Goal: Task Accomplishment & Management: Manage account settings

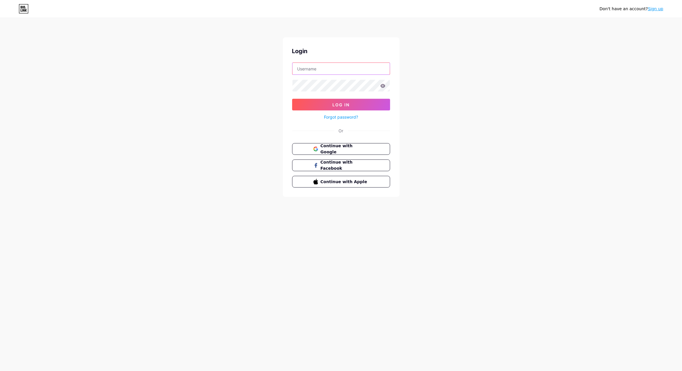
type input "[EMAIL_ADDRESS][DOMAIN_NAME]"
click at [326, 146] on span "Continue with Google" at bounding box center [344, 149] width 49 height 13
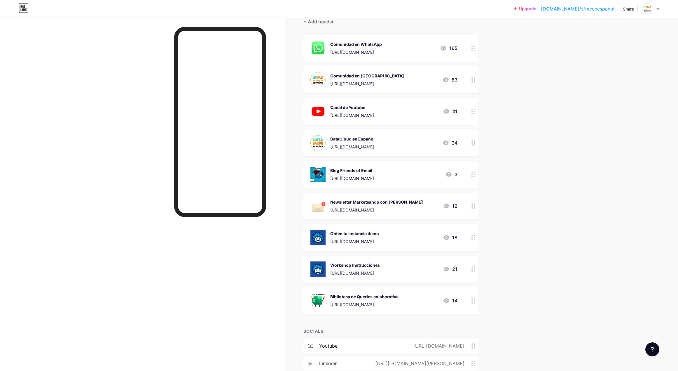
scroll to position [58, 0]
click at [475, 235] on circle at bounding box center [474, 235] width 1 height 1
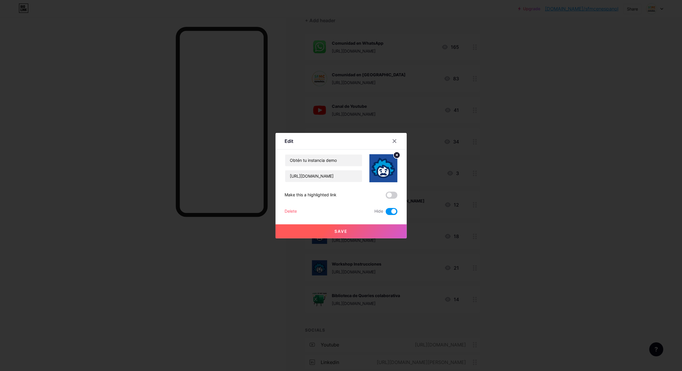
click at [394, 210] on span at bounding box center [392, 211] width 12 height 7
click at [386, 213] on input "checkbox" at bounding box center [386, 213] width 0 height 0
click at [385, 232] on button "Save" at bounding box center [341, 231] width 131 height 14
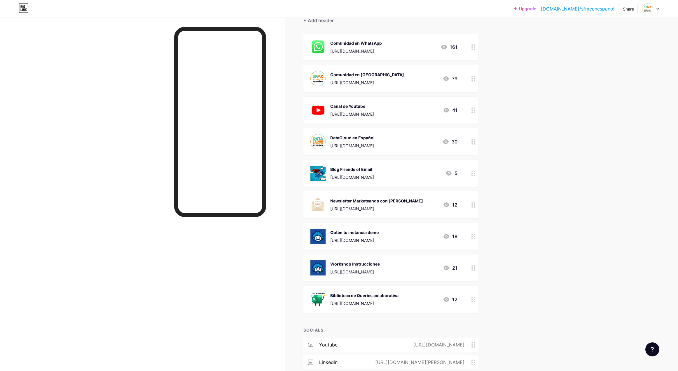
click at [473, 268] on circle at bounding box center [471, 267] width 1 height 1
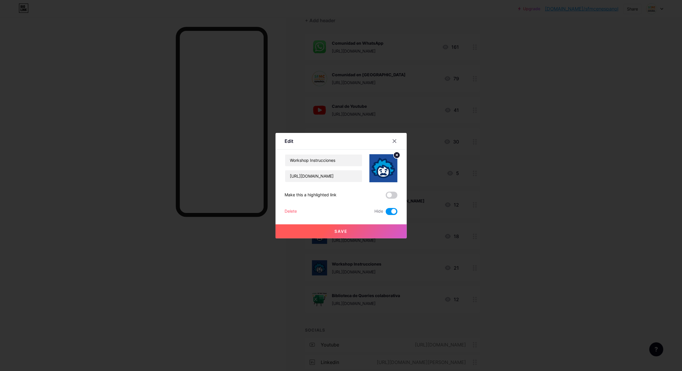
click at [388, 213] on span at bounding box center [392, 211] width 12 height 7
click at [386, 213] on input "checkbox" at bounding box center [386, 213] width 0 height 0
click at [385, 227] on button "Save" at bounding box center [341, 231] width 131 height 14
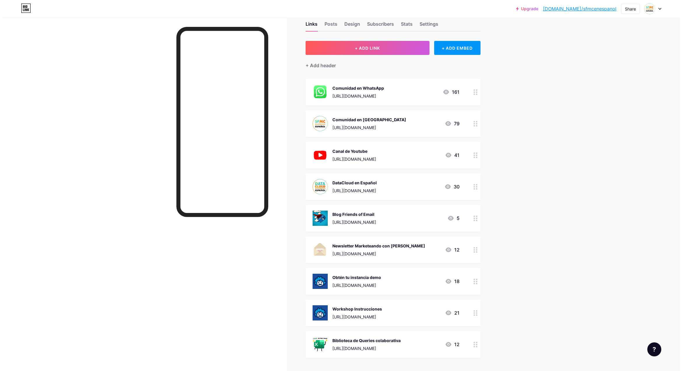
scroll to position [0, 0]
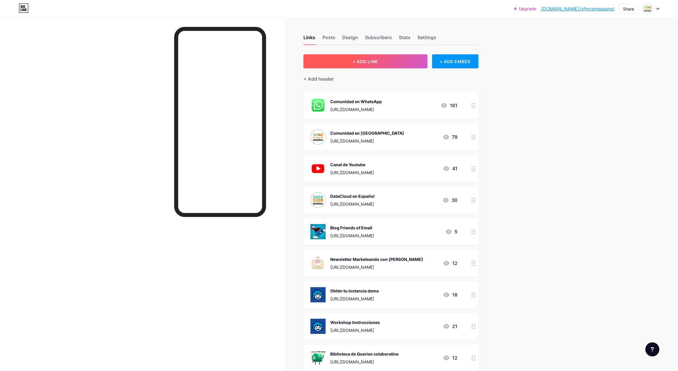
click at [394, 65] on button "+ ADD LINK" at bounding box center [365, 61] width 124 height 14
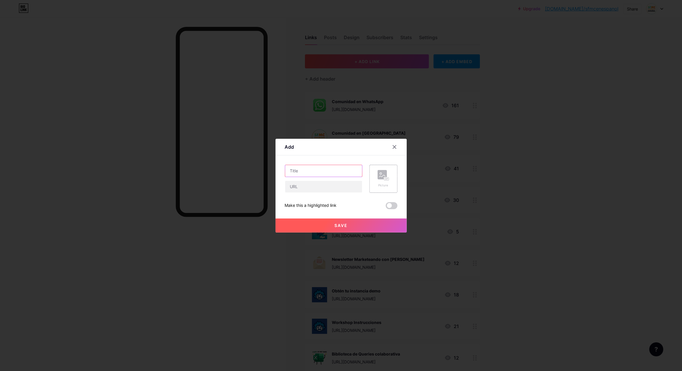
click at [331, 171] on input "text" at bounding box center [323, 171] width 77 height 12
type input "Comunidad Agentforce en Español"
paste input "[URL][DOMAIN_NAME]"
type input "[URL][DOMAIN_NAME]"
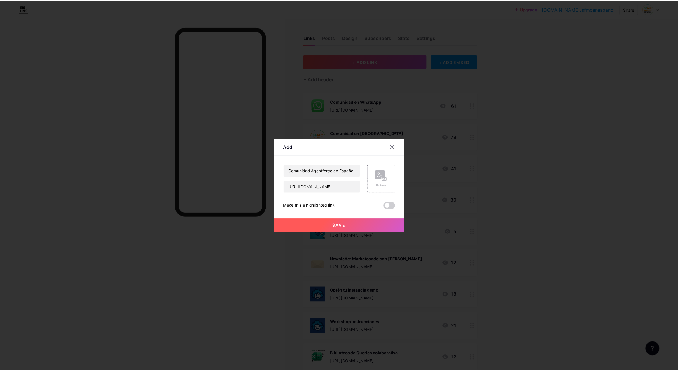
scroll to position [0, 0]
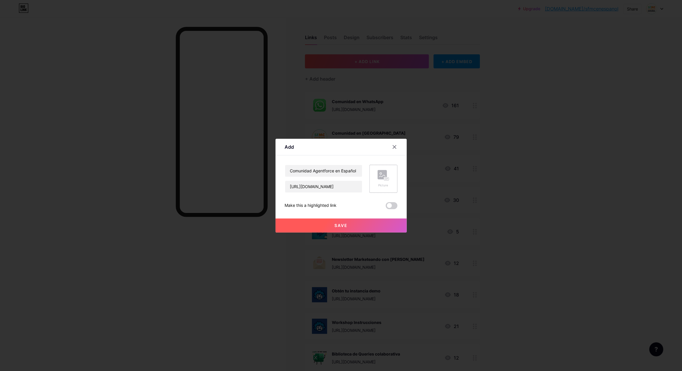
click at [380, 181] on div "Picture" at bounding box center [384, 179] width 12 height 18
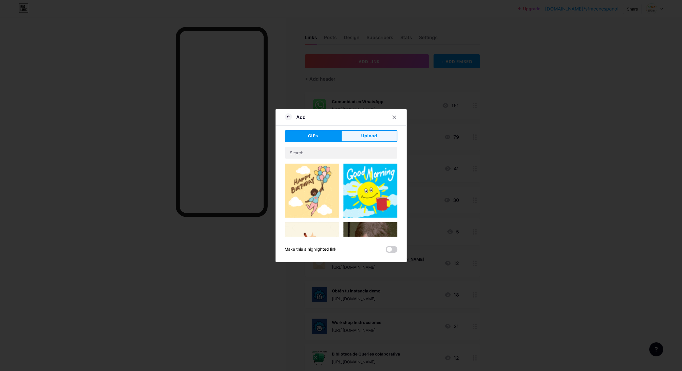
click at [364, 135] on span "Upload" at bounding box center [369, 136] width 16 height 6
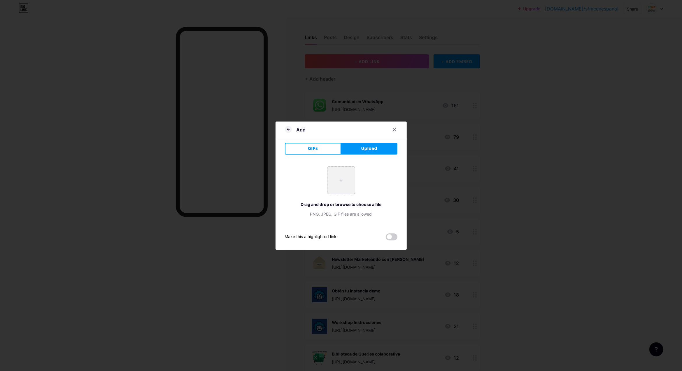
click at [338, 183] on input "file" at bounding box center [341, 179] width 27 height 27
click at [340, 189] on input "file" at bounding box center [341, 179] width 27 height 27
type input "C:\fakepath\ChatGPT Image [DATE], 19_27_07.png"
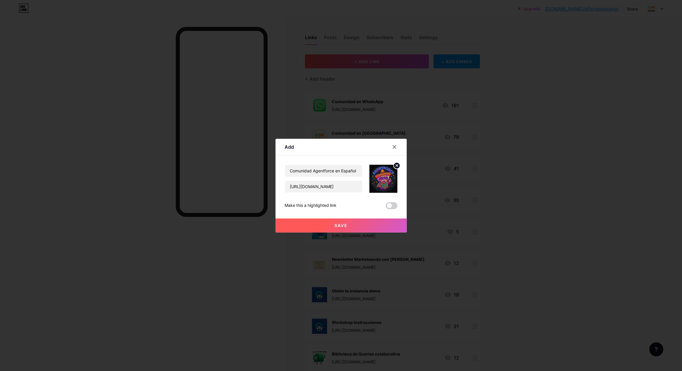
click at [387, 183] on img at bounding box center [384, 179] width 28 height 28
click at [394, 167] on circle at bounding box center [397, 165] width 6 height 6
click at [385, 176] on icon at bounding box center [383, 176] width 6 height 2
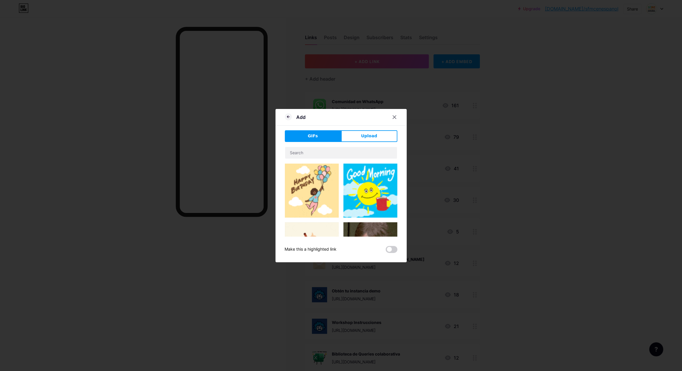
click at [383, 131] on button "Upload" at bounding box center [369, 136] width 56 height 12
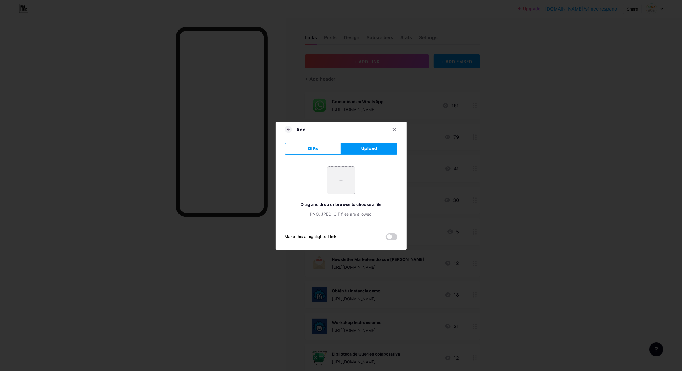
click at [350, 174] on input "file" at bounding box center [341, 179] width 27 height 27
type input "C:\fakepath\Screenshot [DATE] 134959.png"
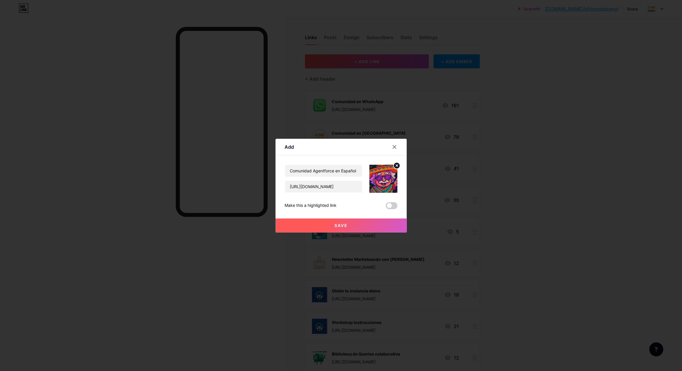
click at [361, 220] on button "Save" at bounding box center [341, 225] width 131 height 14
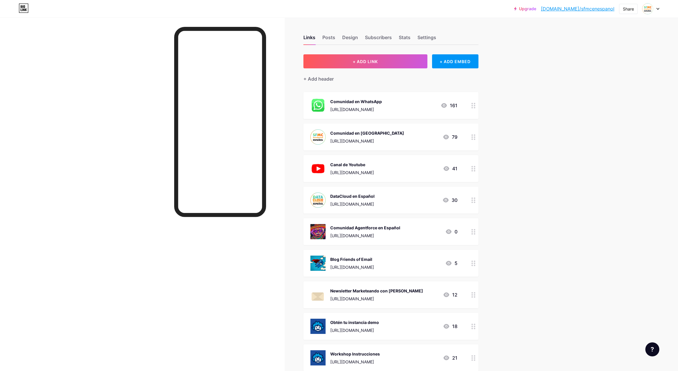
click at [579, 9] on link "[DOMAIN_NAME]/sfmcenespanol" at bounding box center [578, 8] width 74 height 7
